Goal: Task Accomplishment & Management: Complete application form

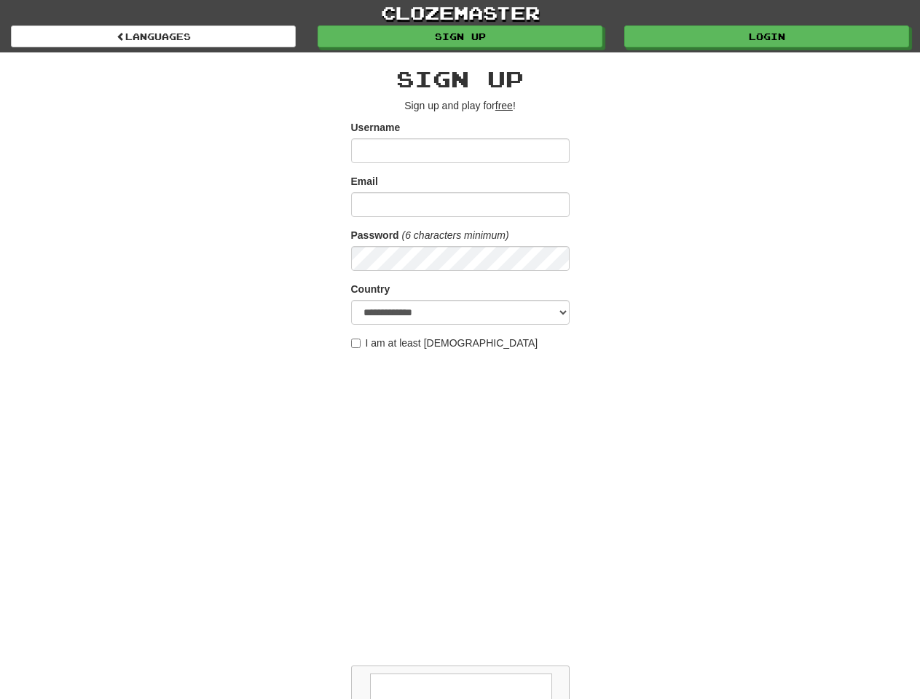
click at [460, 350] on label "I am at least [DEMOGRAPHIC_DATA]" at bounding box center [444, 343] width 187 height 15
